Goal: Task Accomplishment & Management: Complete application form

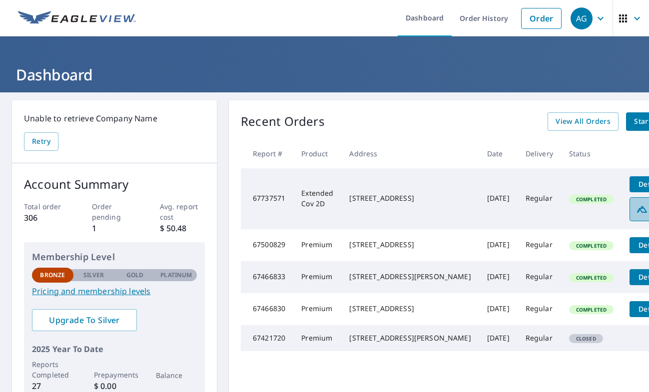
click at [636, 203] on icon at bounding box center [642, 209] width 12 height 12
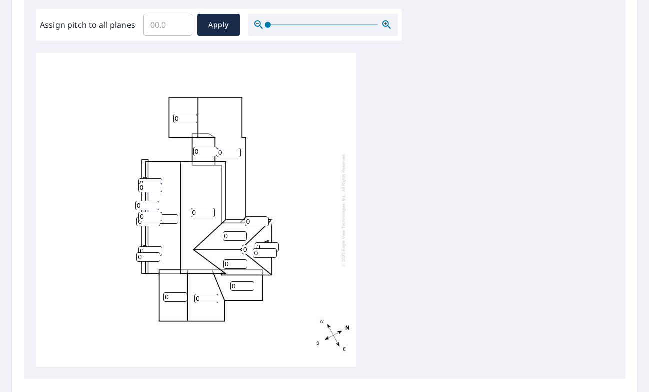
scroll to position [300, 0]
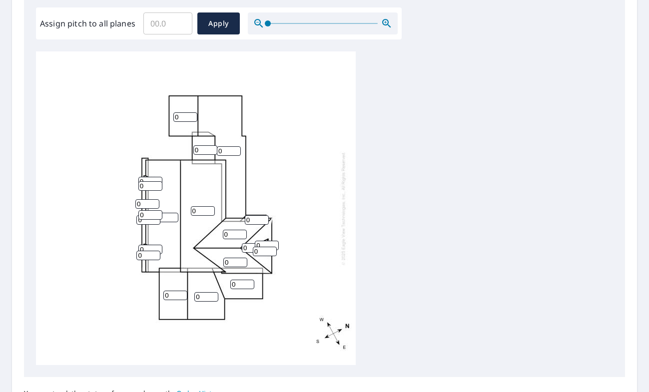
click at [142, 168] on div "0 0 0 0 0 0 0 0 0 0 0 0 0 0 0 0 0 0 0 0 0" at bounding box center [196, 208] width 320 height 314
click at [184, 116] on input "0" at bounding box center [185, 116] width 24 height 9
type input "06"
click at [199, 149] on input "0" at bounding box center [205, 149] width 24 height 9
type input "06"
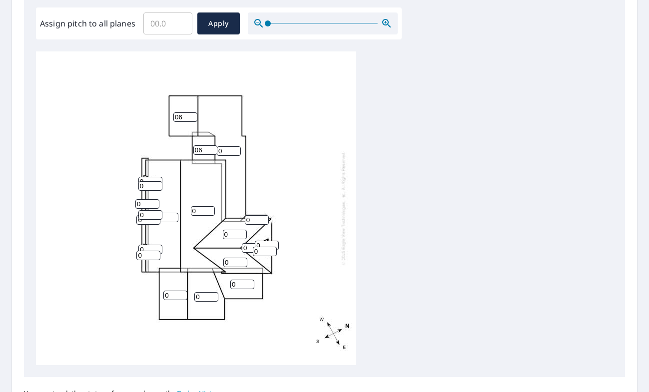
click at [224, 149] on input "0" at bounding box center [229, 150] width 24 height 9
type input "06"
click at [232, 235] on input "0" at bounding box center [235, 234] width 24 height 9
type input "36"
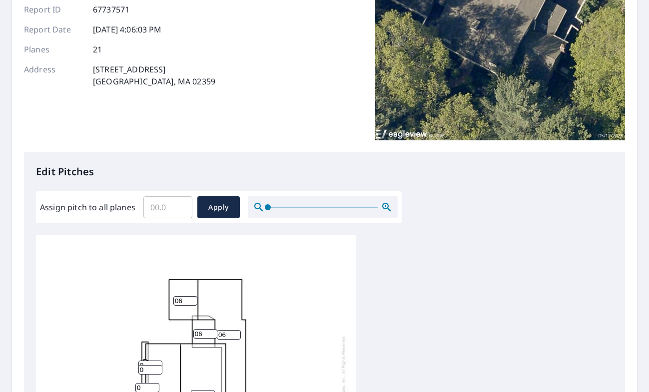
click at [159, 205] on input "Assign pitch to all planes" at bounding box center [167, 207] width 49 height 28
type input "6"
click at [212, 209] on span "Apply" at bounding box center [218, 207] width 26 height 12
type input "6"
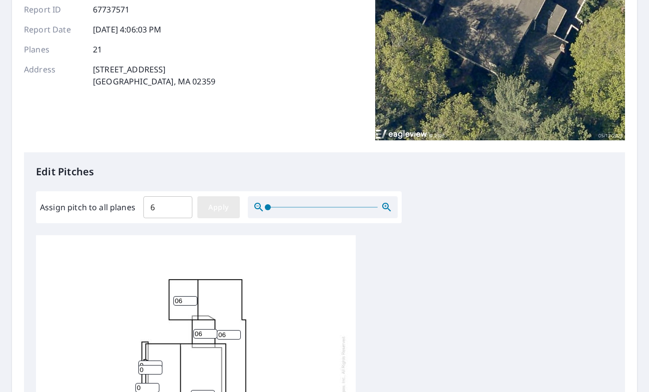
type input "6"
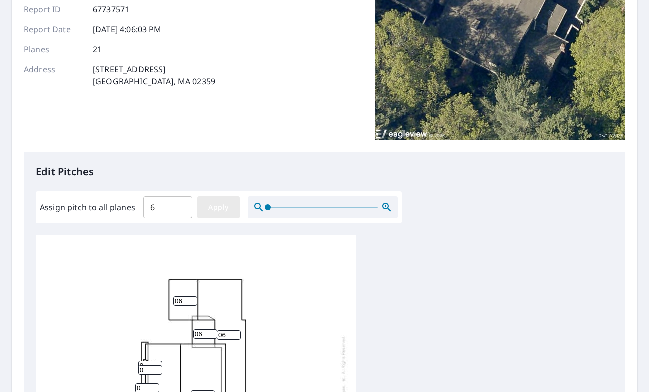
type input "6"
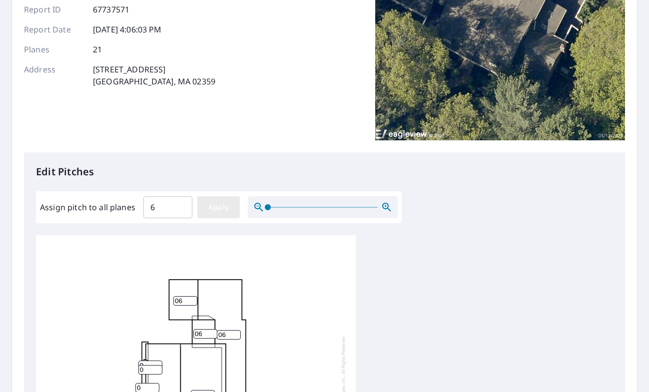
type input "6"
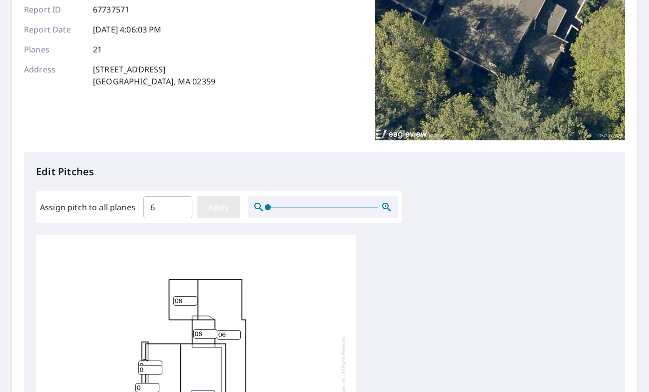
type input "6"
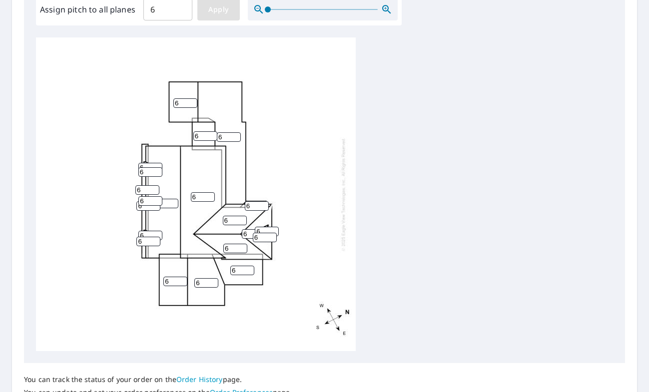
scroll to position [321, 0]
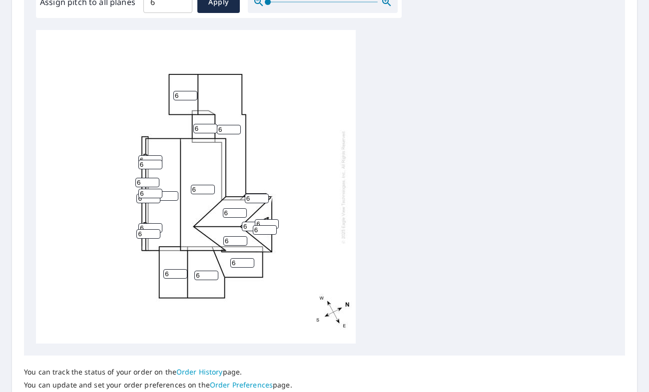
click at [144, 183] on input "6" at bounding box center [147, 182] width 24 height 9
type input "0"
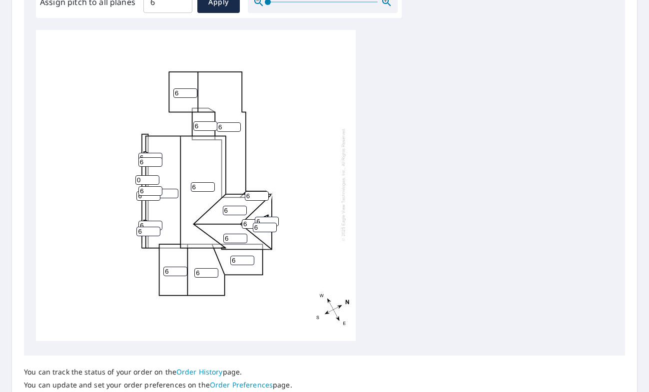
scroll to position [334, 0]
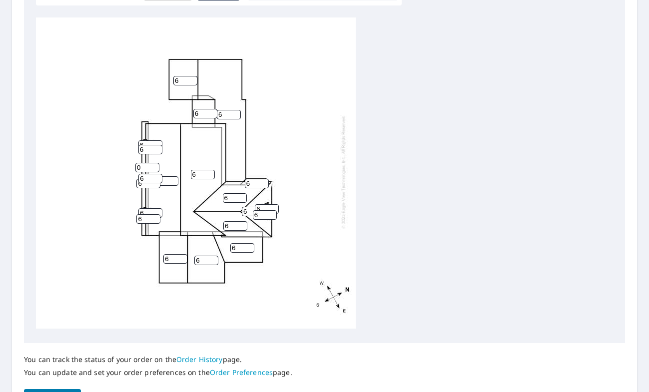
click at [168, 182] on input "6" at bounding box center [166, 180] width 24 height 9
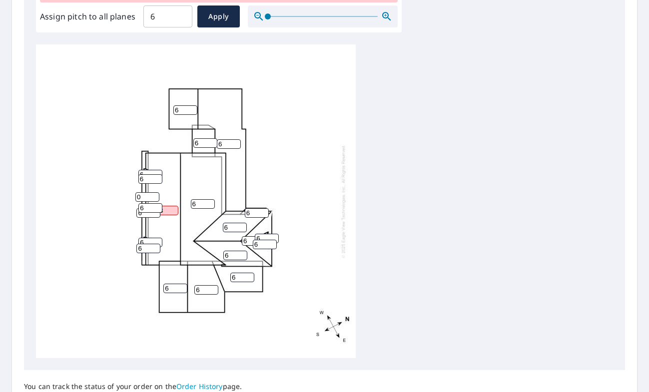
scroll to position [0, 0]
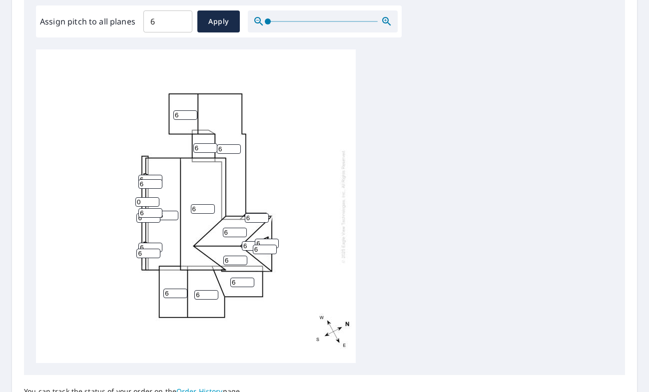
type input "36"
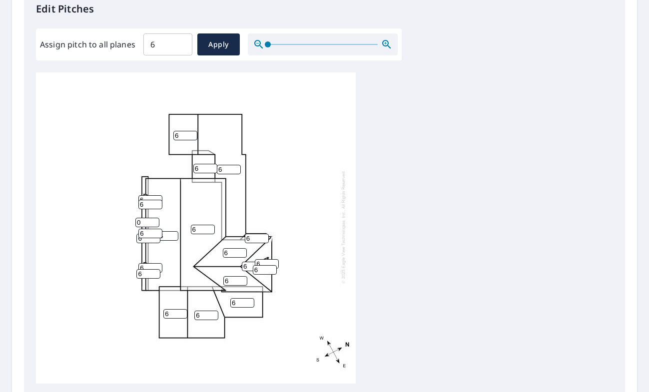
scroll to position [279, 0]
click at [144, 221] on input "0" at bounding box center [147, 221] width 24 height 9
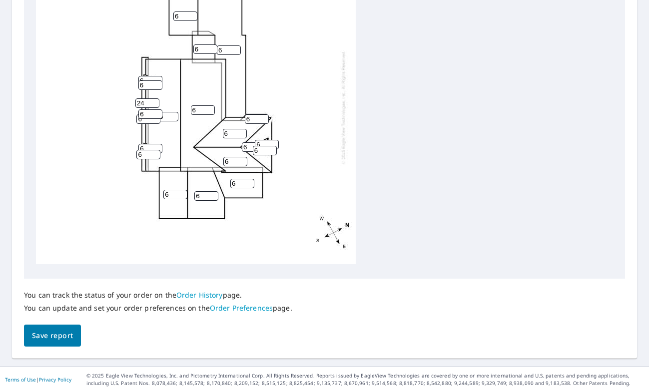
scroll to position [398, 0]
click at [46, 330] on span "Save report" at bounding box center [52, 336] width 41 height 12
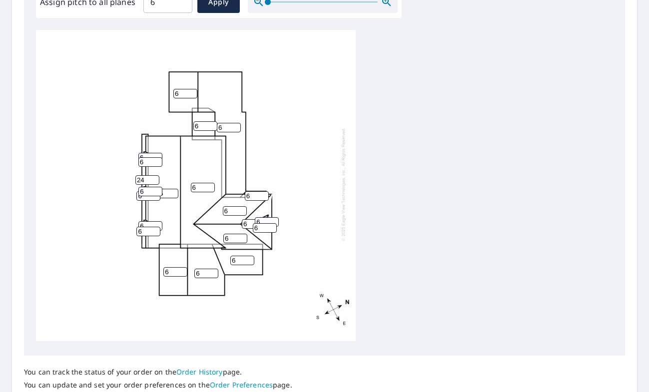
scroll to position [367, 0]
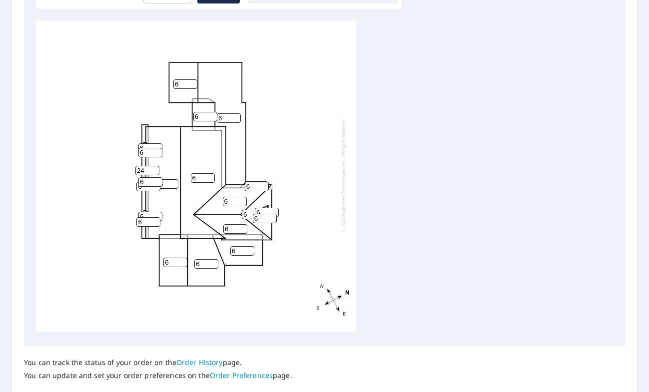
click at [147, 171] on input "24" at bounding box center [147, 170] width 24 height 9
type input "0"
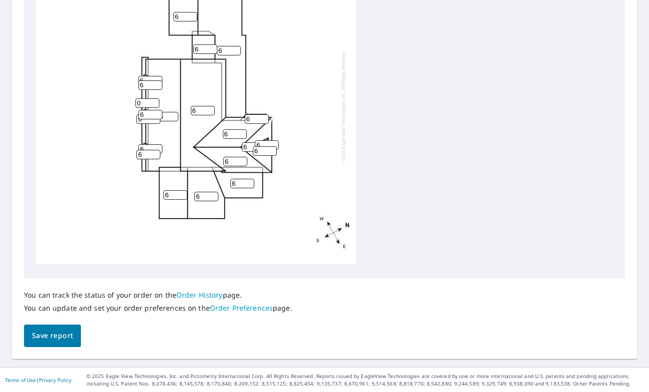
click at [33, 329] on button "Save report" at bounding box center [52, 336] width 57 height 22
click at [146, 100] on input "0" at bounding box center [147, 102] width 24 height 9
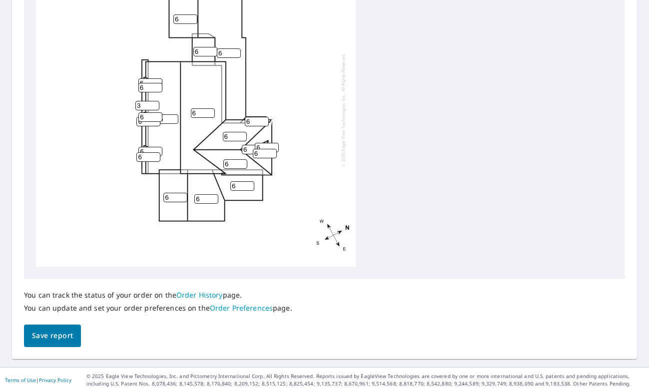
scroll to position [0, 0]
type input "3"
click at [67, 332] on span "Save report" at bounding box center [52, 336] width 41 height 12
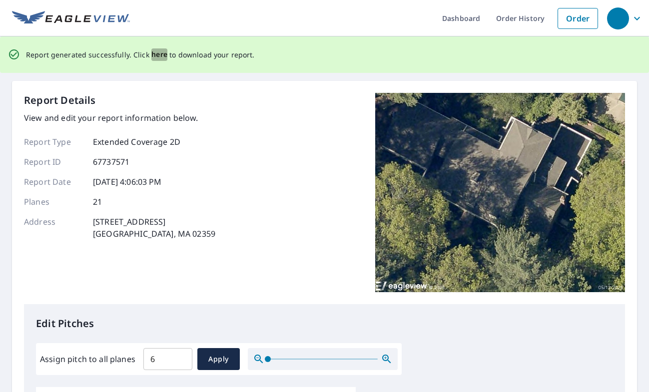
click at [153, 55] on span "here" at bounding box center [159, 54] width 16 height 12
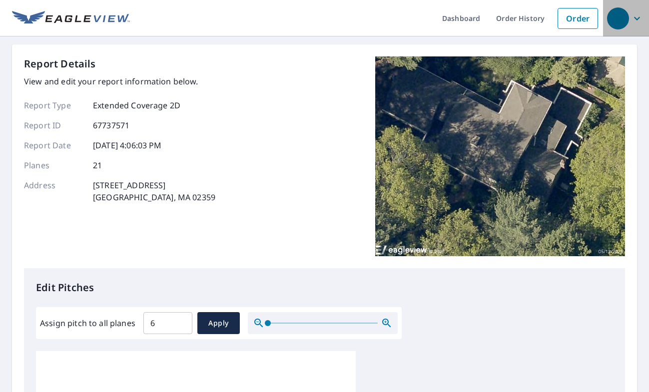
click at [640, 18] on icon "button" at bounding box center [637, 18] width 12 height 12
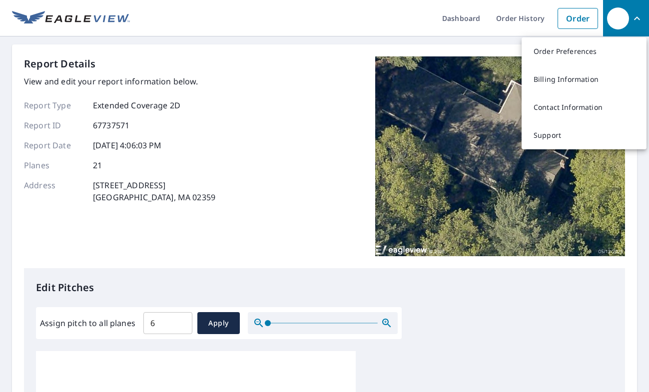
click at [327, 132] on div "Report Details View and edit your report information below. Report Type Extende…" at bounding box center [324, 162] width 601 height 212
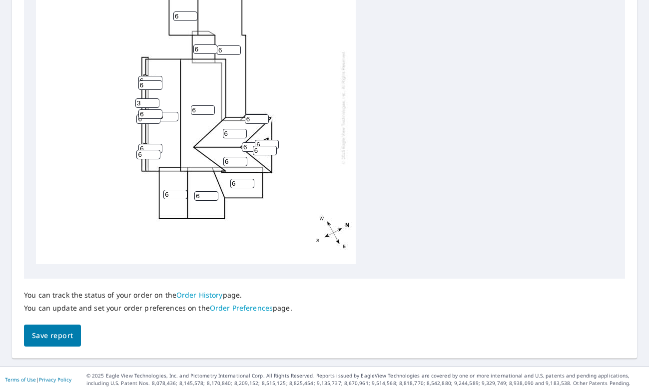
scroll to position [398, 0]
click at [50, 337] on span "Save report" at bounding box center [52, 336] width 41 height 12
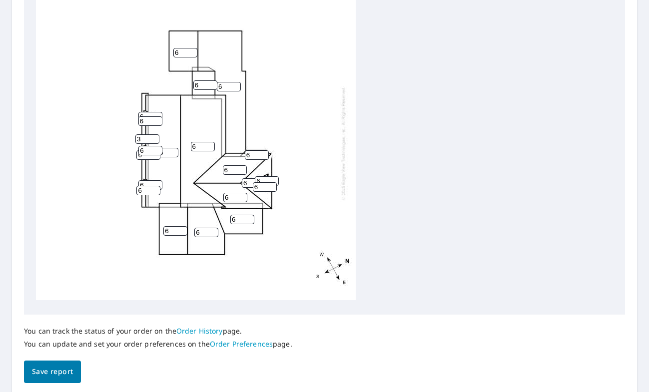
scroll to position [0, 0]
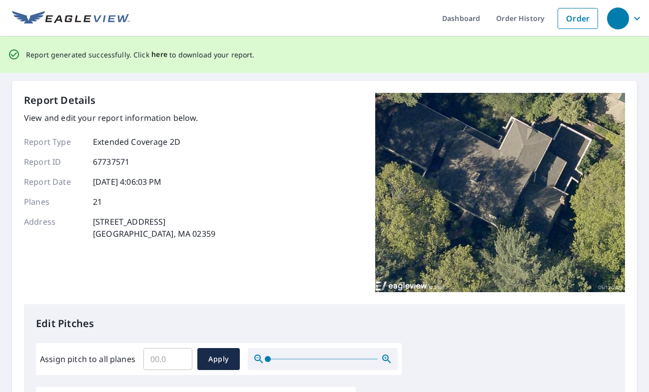
click at [159, 52] on span "here" at bounding box center [159, 54] width 16 height 12
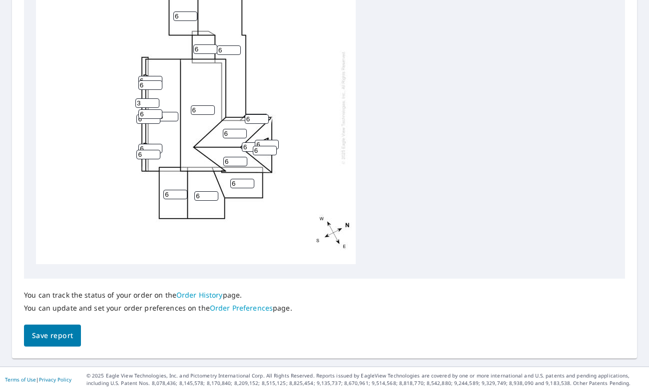
click at [168, 114] on input "36" at bounding box center [166, 116] width 24 height 9
type input "3"
click at [147, 103] on input "3" at bounding box center [147, 102] width 24 height 9
type input "33"
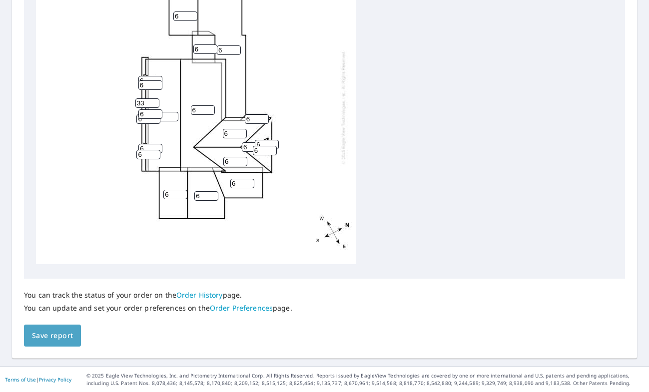
click at [66, 339] on span "Save report" at bounding box center [52, 336] width 41 height 12
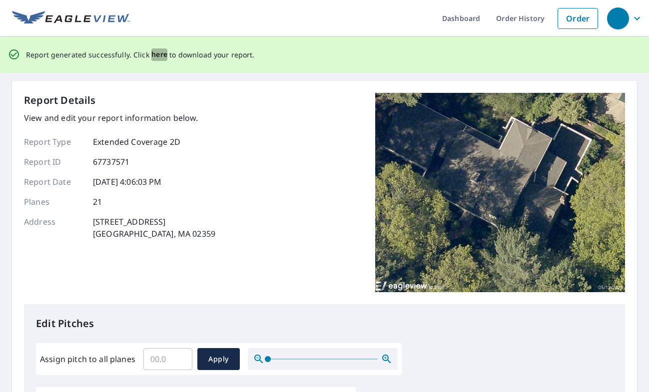
click at [158, 56] on span "here" at bounding box center [159, 54] width 16 height 12
